Goal: Go to known website: Access a specific website the user already knows

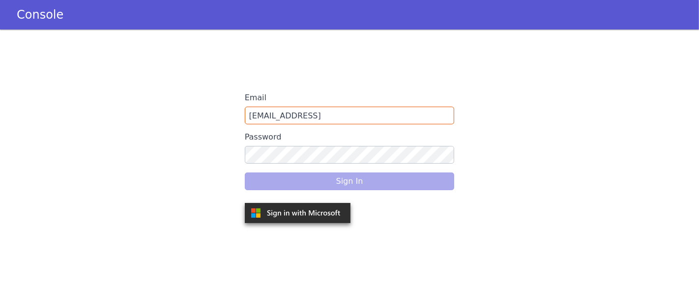
type input "anurag.sharma@skit.ai"
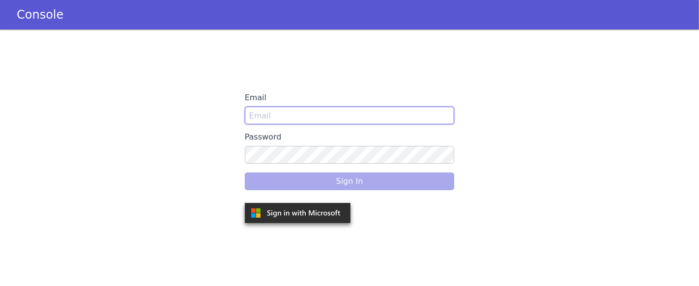
click at [327, 119] on input "Email" at bounding box center [350, 116] width 210 height 18
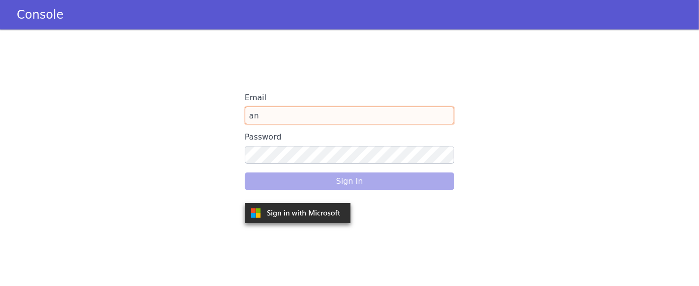
type input "anu"
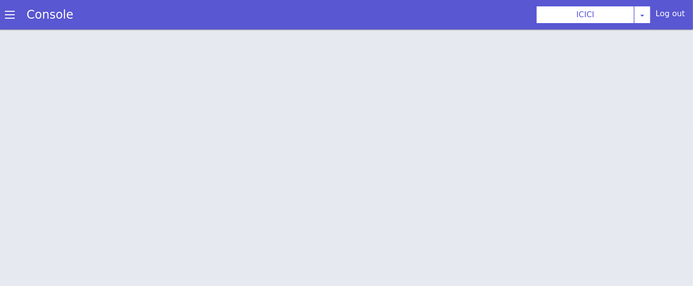
scroll to position [3, 0]
